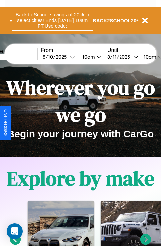
click at [52, 20] on button "Back to School savings of 20% in select cities! Ends [DATE] 10am PT. Use code:" at bounding box center [52, 20] width 80 height 21
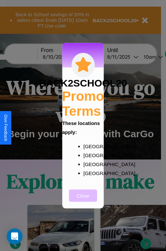
click at [83, 200] on button "Close" at bounding box center [83, 195] width 28 height 12
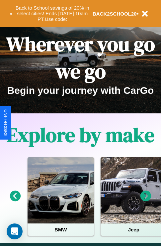
scroll to position [102, 0]
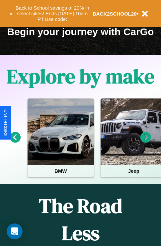
click at [146, 142] on icon at bounding box center [145, 137] width 11 height 11
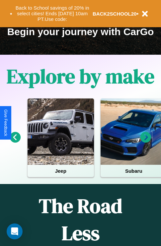
click at [146, 142] on icon at bounding box center [145, 137] width 11 height 11
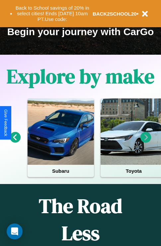
click at [146, 142] on icon at bounding box center [145, 137] width 11 height 11
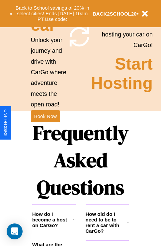
scroll to position [646, 0]
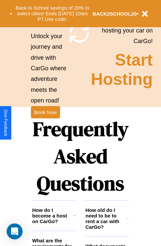
click at [45, 123] on h1 "Frequently Asked Questions" at bounding box center [80, 156] width 97 height 88
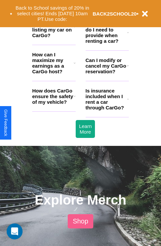
scroll to position [897, 0]
